Goal: Check status: Check status

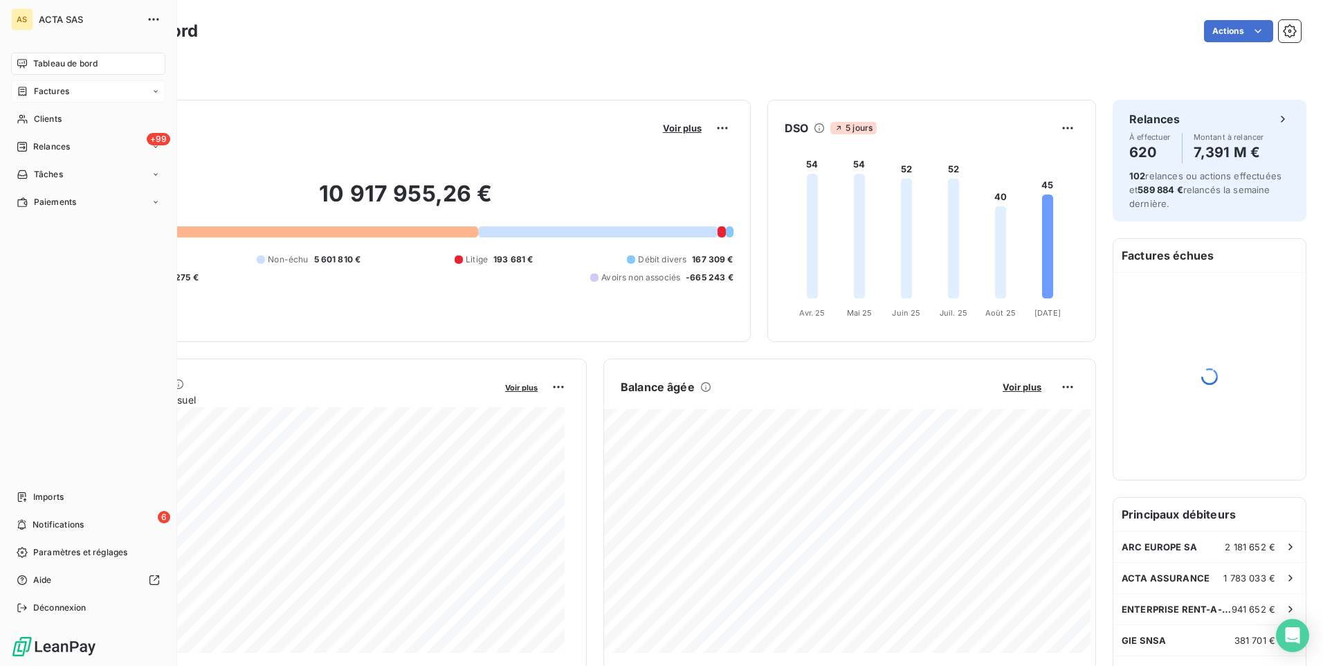
click at [34, 90] on span "Factures" at bounding box center [51, 91] width 35 height 12
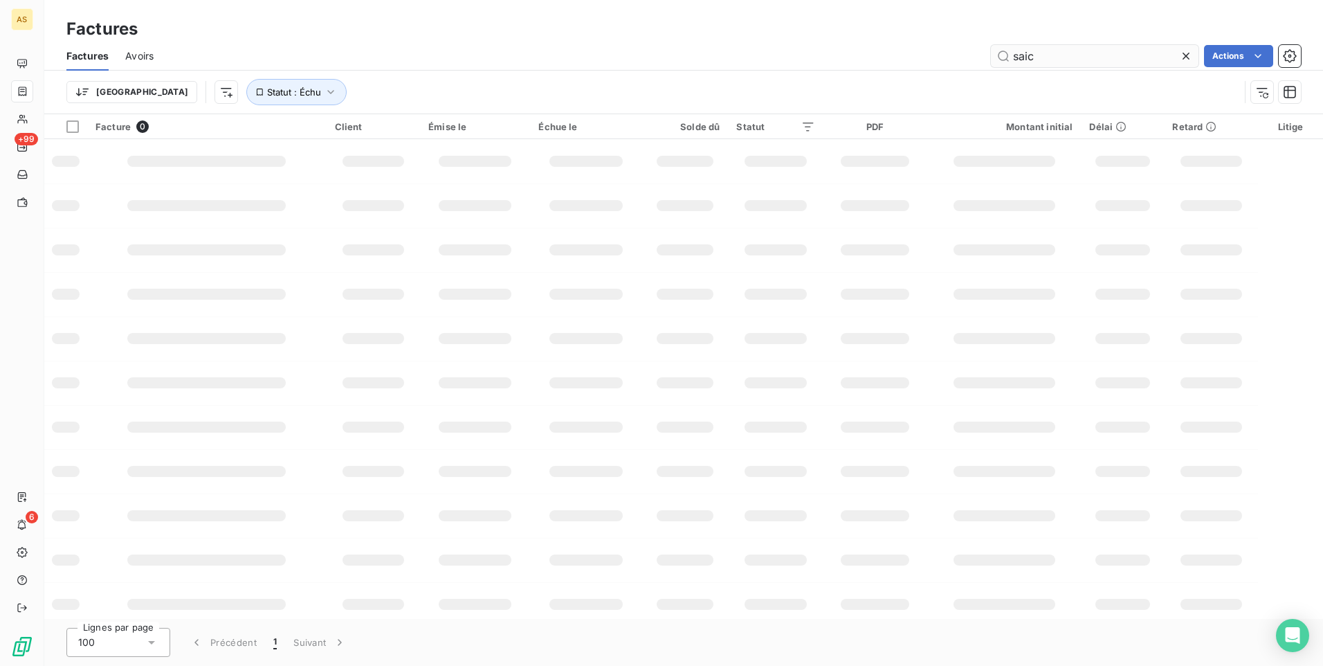
drag, startPoint x: 1055, startPoint y: 60, endPoint x: 1003, endPoint y: 53, distance: 52.5
click at [1003, 53] on input "saic" at bounding box center [1095, 56] width 208 height 22
type input "25-7409"
click at [1224, 57] on html "AS +99 6 Factures Factures Avoirs 25-7409 Actions Mettre les factures en litige…" at bounding box center [661, 333] width 1323 height 666
click at [1200, 354] on html "AS +99 6 Factures Factures Avoirs 25-7409 Actions Mettre les factures en litige…" at bounding box center [661, 333] width 1323 height 666
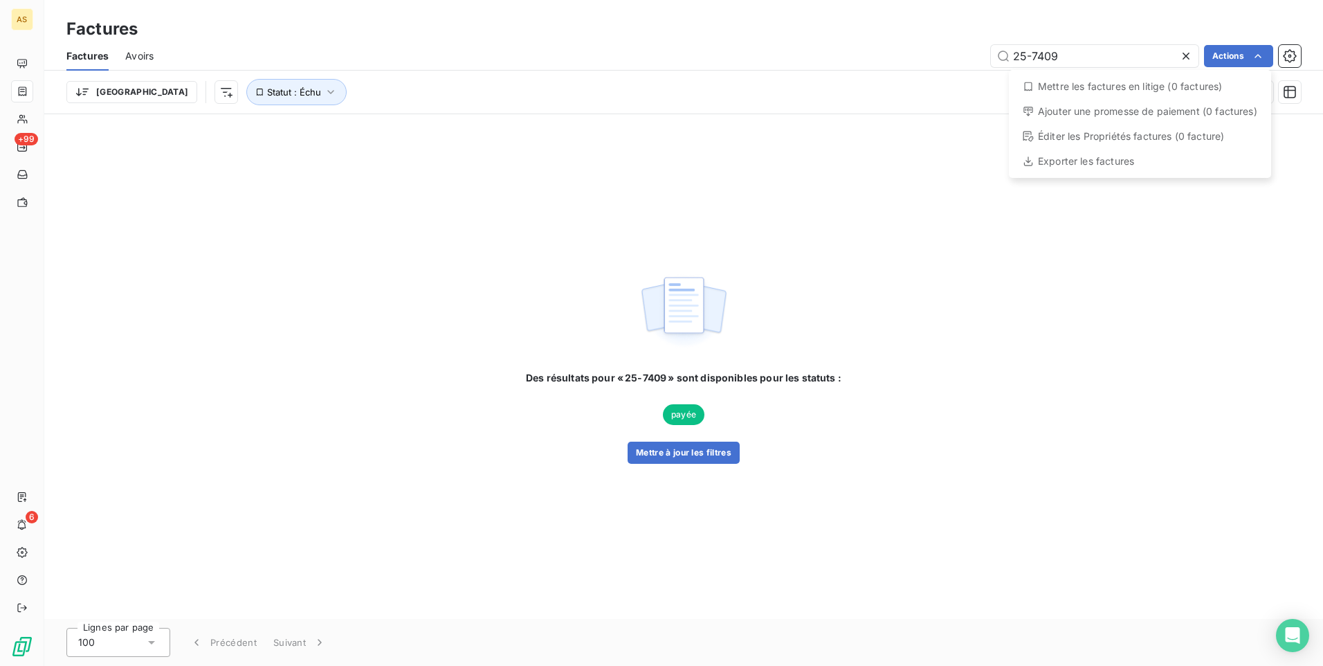
click at [1079, 453] on html "AS +99 6 Factures Factures Avoirs 25-7409 Actions Mettre les factures en litige…" at bounding box center [661, 333] width 1323 height 666
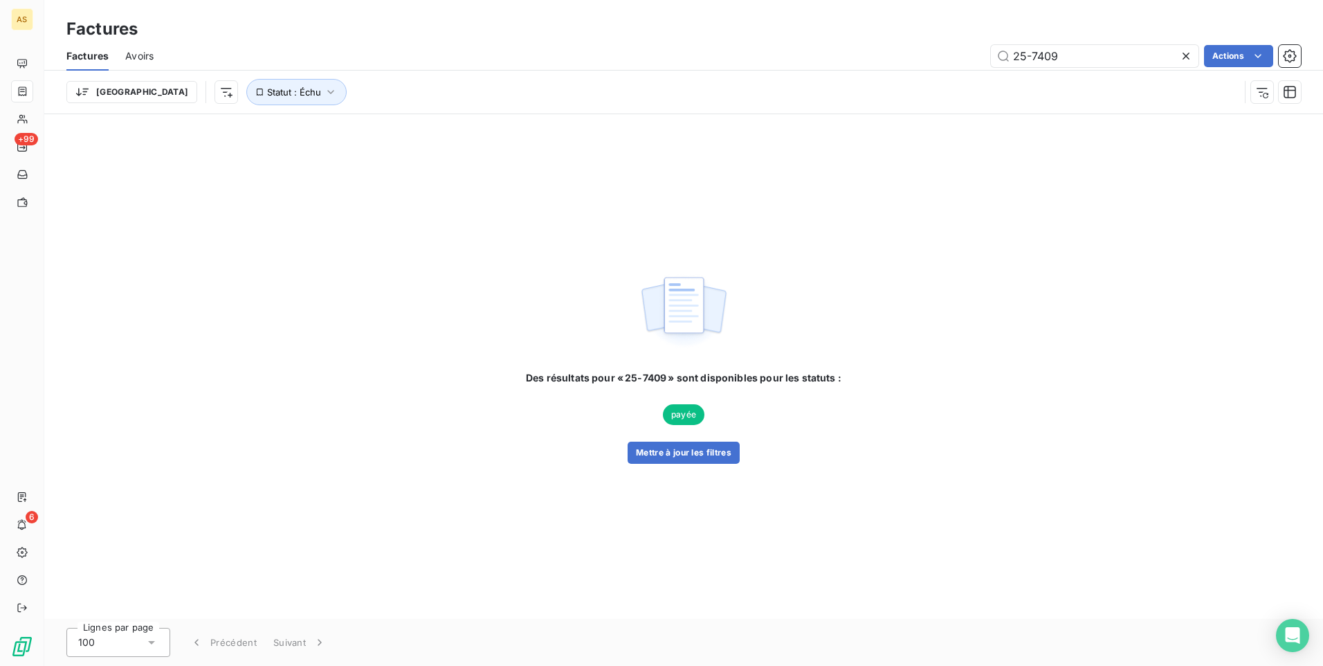
click at [1047, 332] on div "Des résultats pour « 25-7409 » sont disponibles pour les statuts : payée Mettre…" at bounding box center [683, 366] width 1279 height 505
click at [858, 521] on div "Des résultats pour « 25-7409 » sont disponibles pour les statuts : payée Mettre…" at bounding box center [683, 366] width 1279 height 505
click at [955, 614] on div "Des résultats pour « 25-7409 » sont disponibles pour les statuts : payée Mettre…" at bounding box center [683, 366] width 1279 height 505
